Goal: Find specific page/section

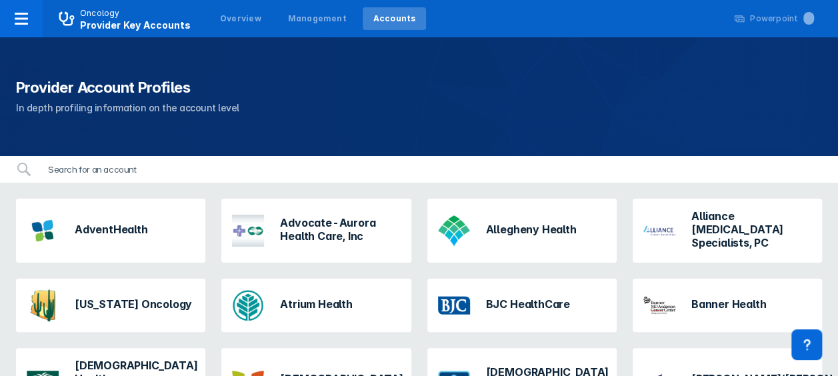
click at [155, 165] on input "search" at bounding box center [137, 169] width 195 height 27
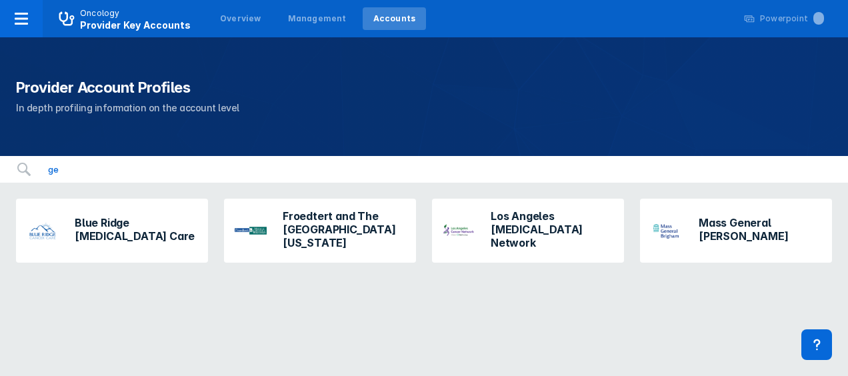
type input "g"
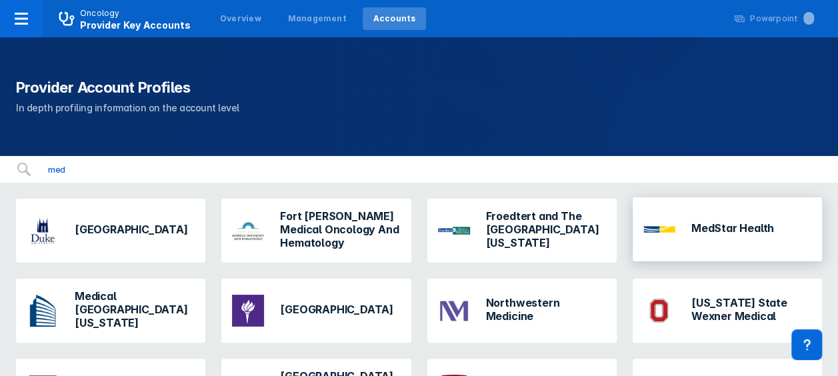
type input "med"
click at [532, 240] on div "MedStar Health" at bounding box center [708, 229] width 141 height 43
